Goal: Information Seeking & Learning: Learn about a topic

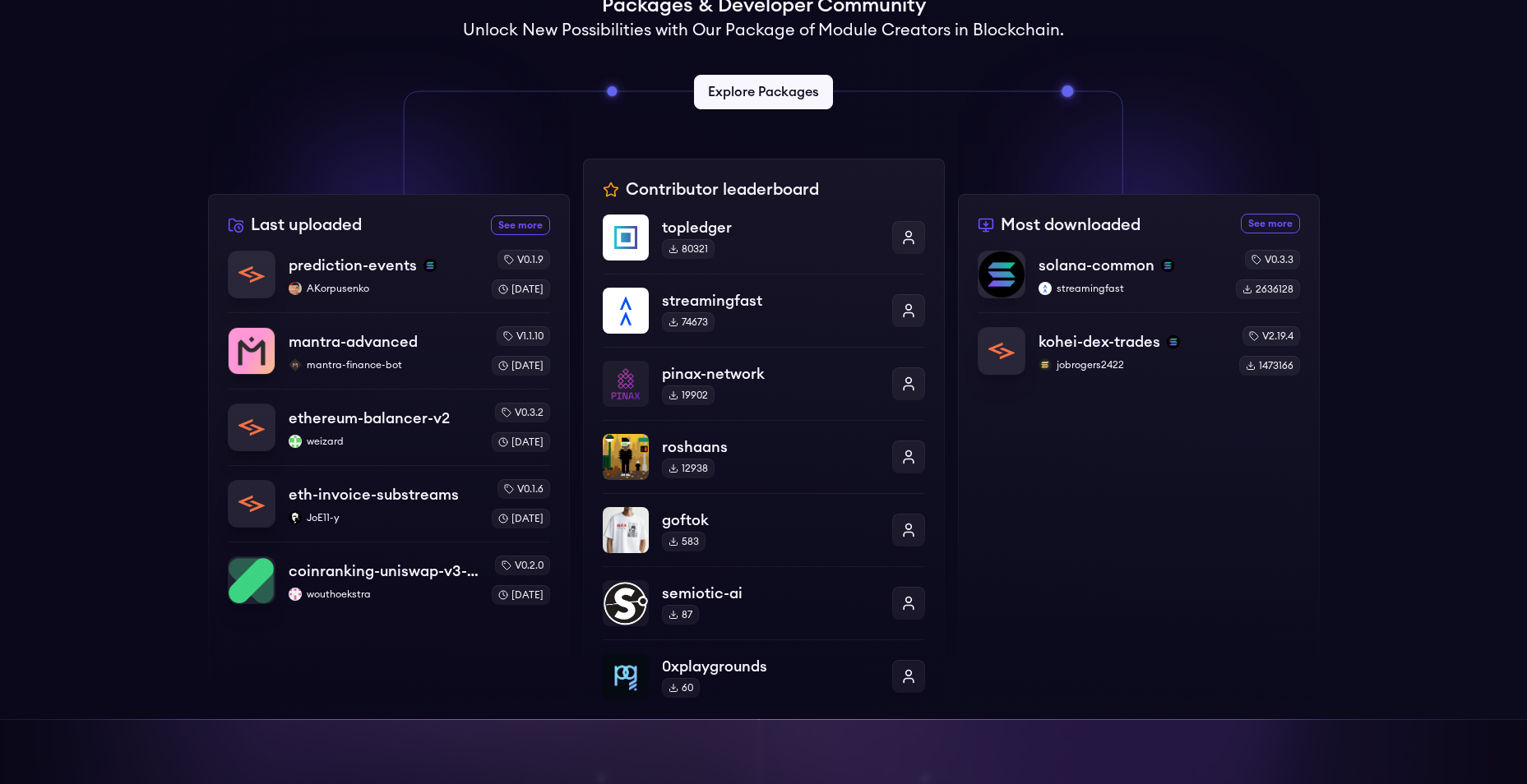
scroll to position [493, 0]
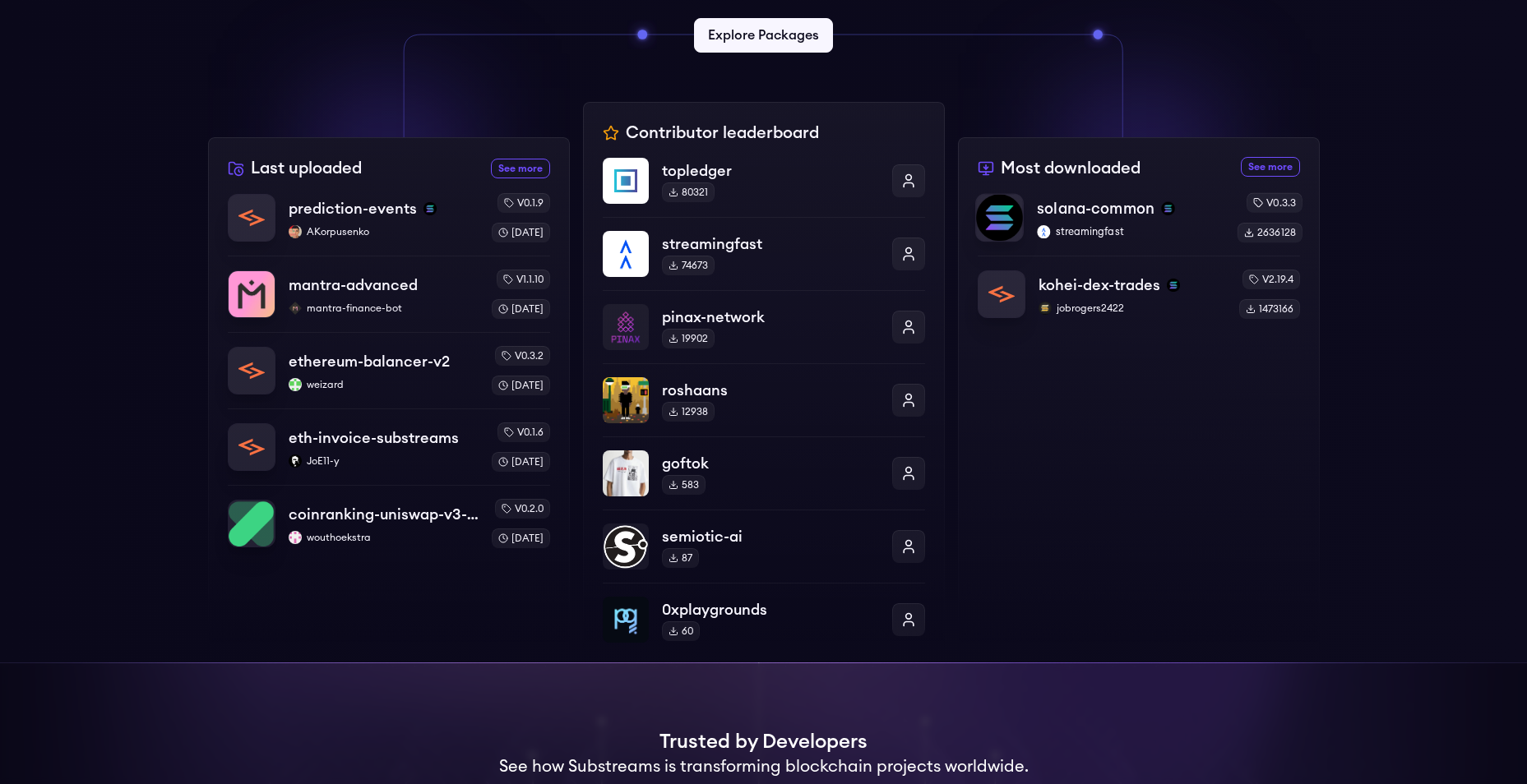
click at [1080, 219] on p "solana-common" at bounding box center [1096, 208] width 117 height 23
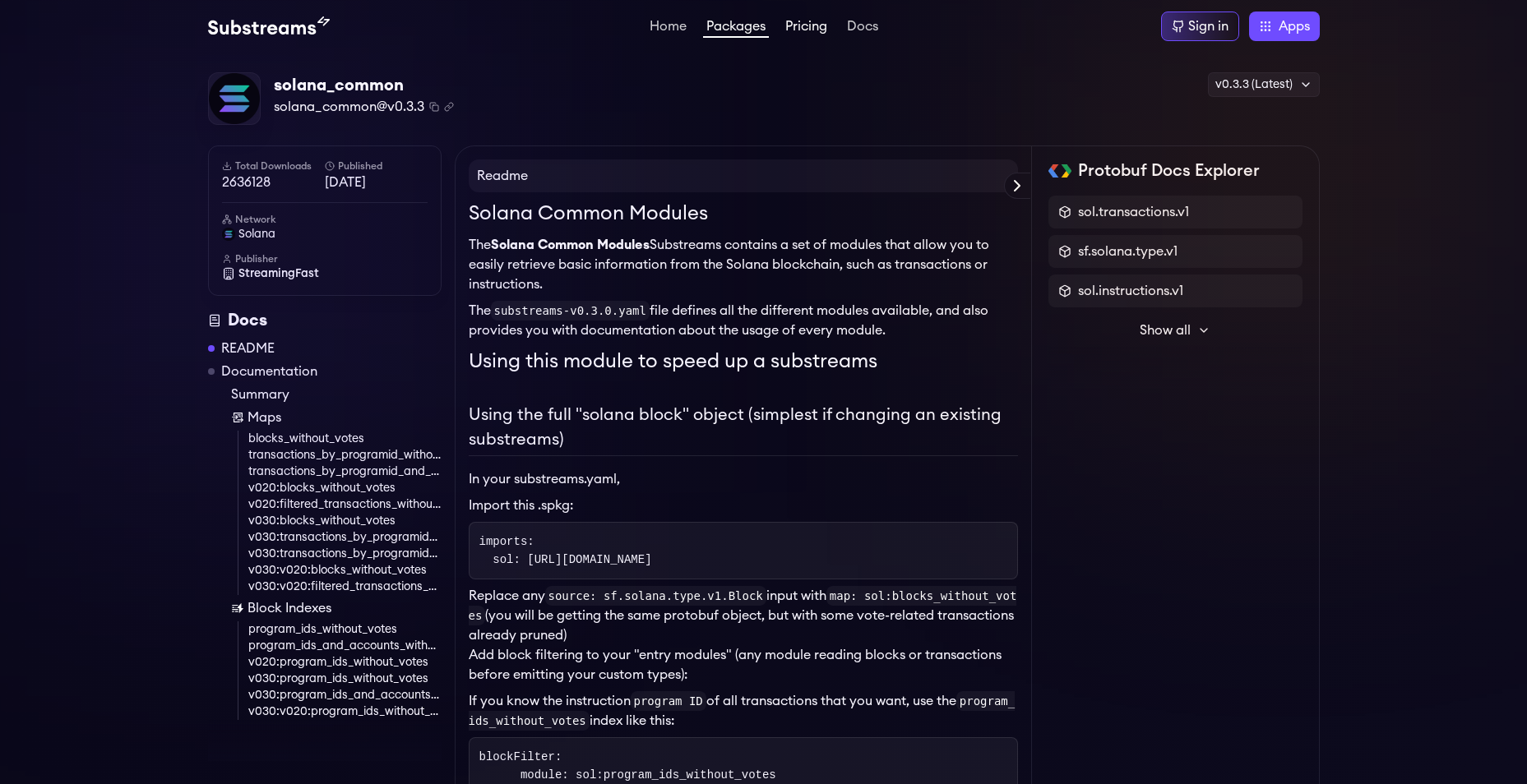
click at [823, 21] on link "Pricing" at bounding box center [806, 27] width 48 height 16
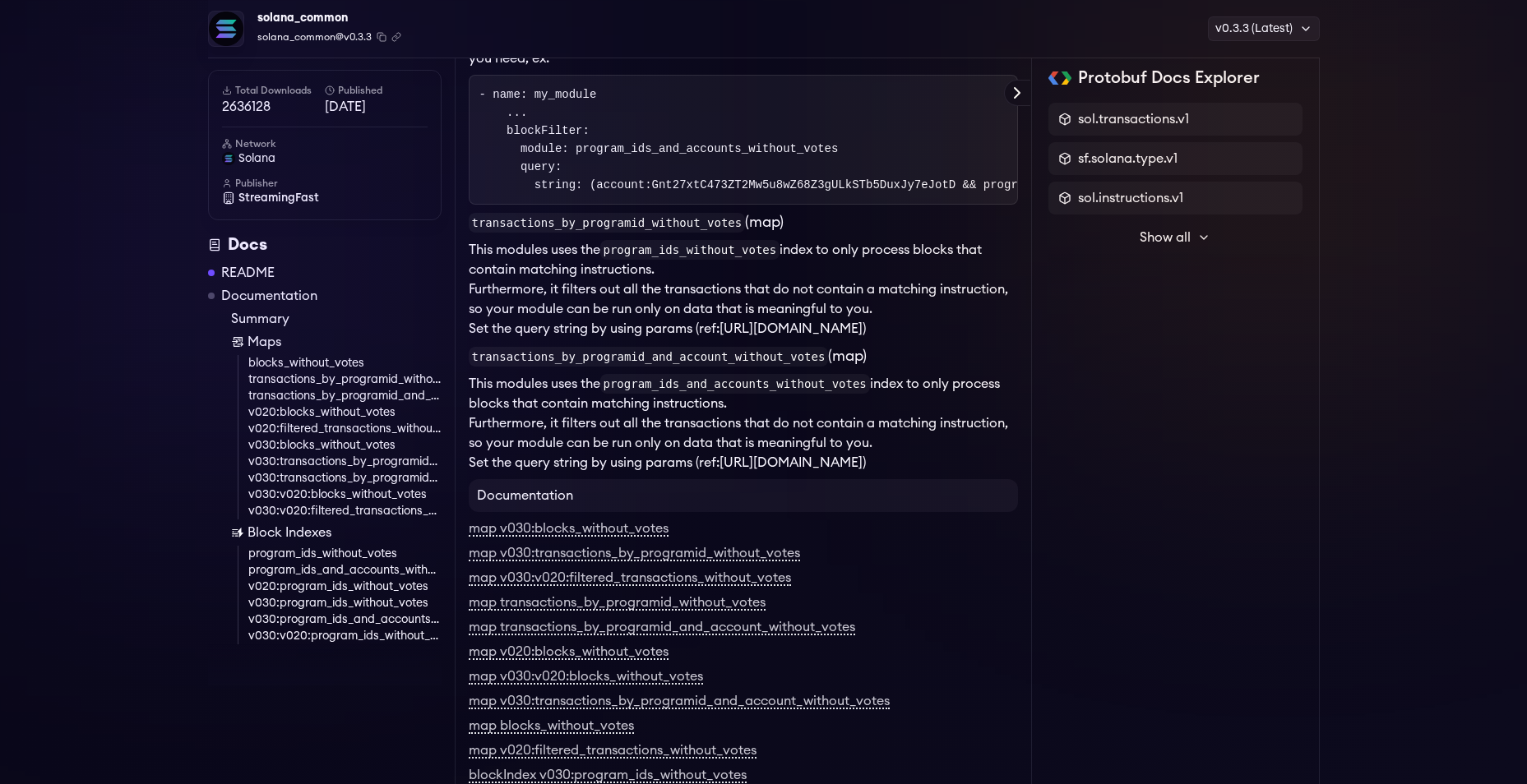
scroll to position [2138, 0]
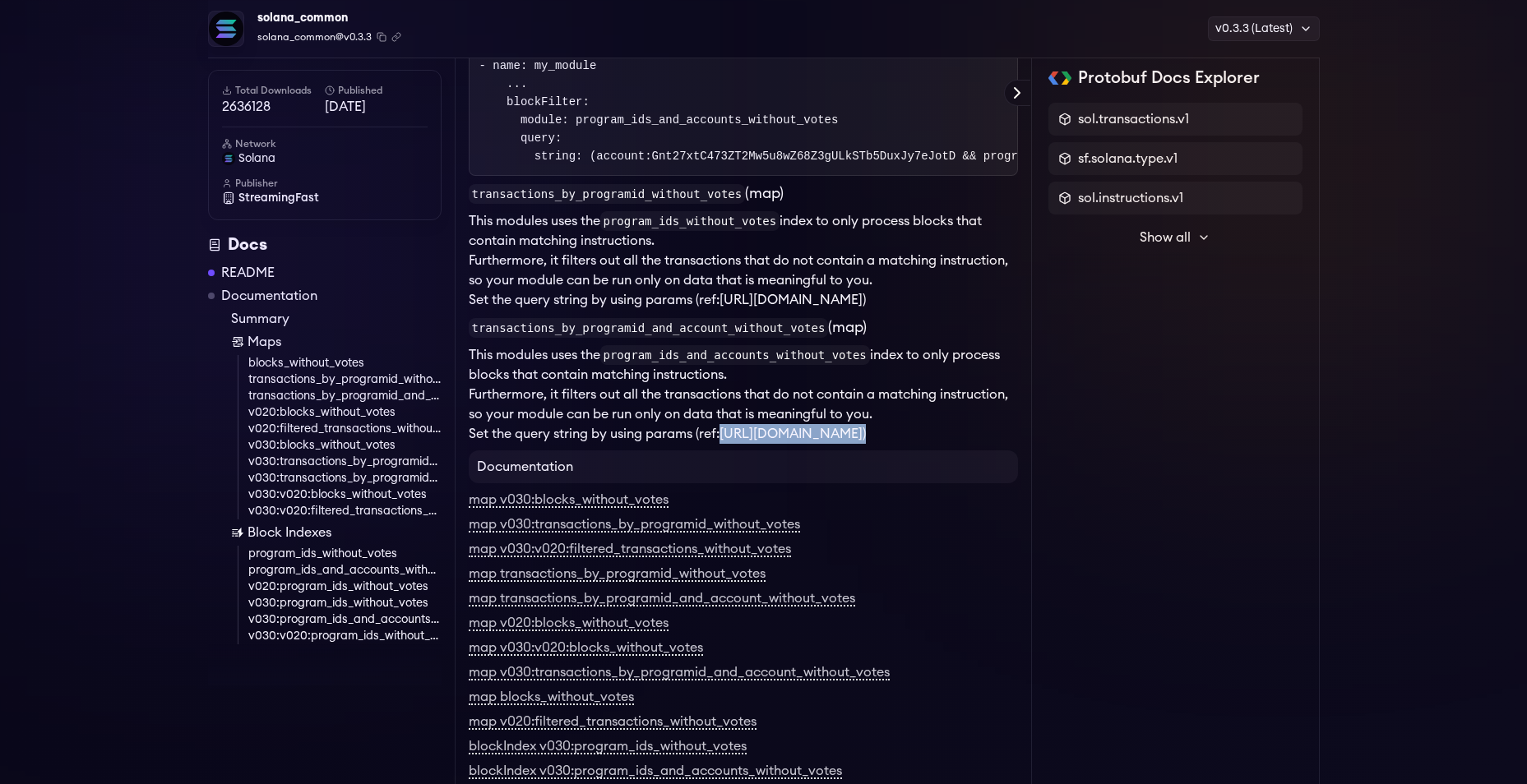
drag, startPoint x: 1009, startPoint y: 508, endPoint x: 466, endPoint y: 514, distance: 543.0
copy li "[URL][DOMAIN_NAME] )"
